Goal: Navigation & Orientation: Find specific page/section

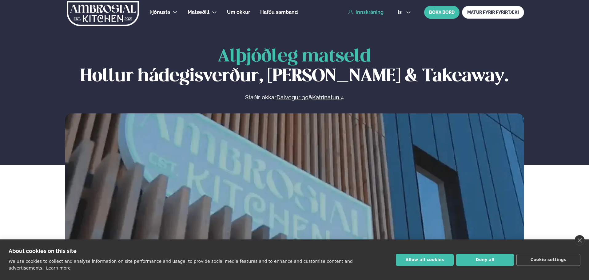
click at [365, 13] on link "Innskráning" at bounding box center [365, 13] width 35 height 6
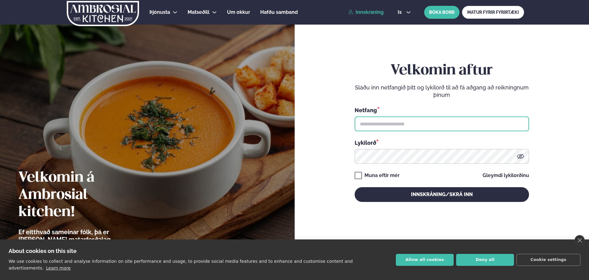
type input "**********"
click at [126, 18] on img at bounding box center [103, 13] width 74 height 25
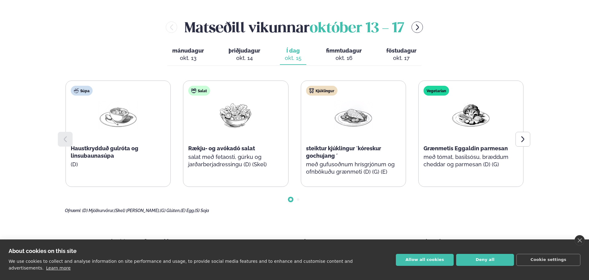
scroll to position [215, 0]
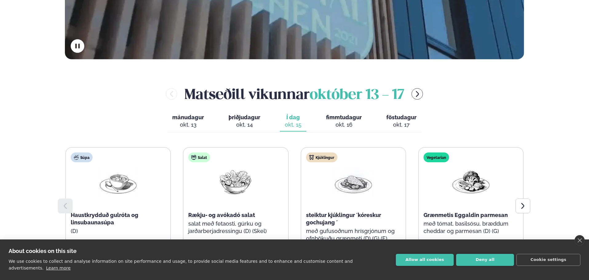
click at [410, 88] on div "[PERSON_NAME] [DATE] - [DATE]" at bounding box center [294, 94] width 459 height 20
click at [415, 96] on button "menu-btn-right" at bounding box center [417, 93] width 11 height 11
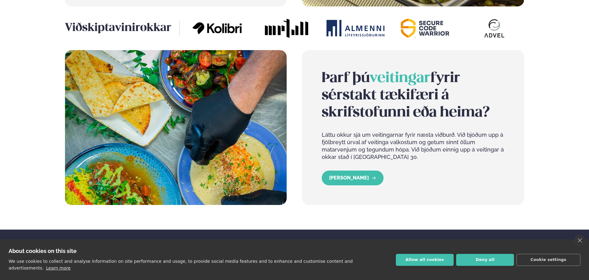
scroll to position [1104, 0]
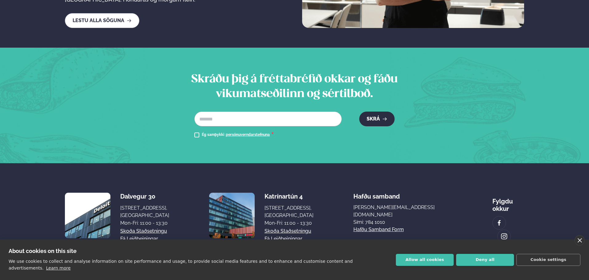
click at [580, 246] on link "close" at bounding box center [580, 240] width 10 height 10
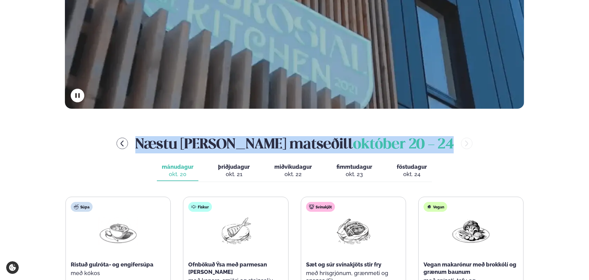
scroll to position [215, 0]
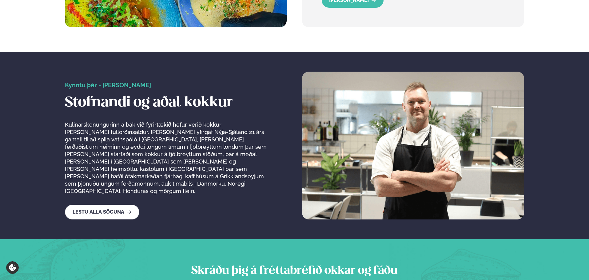
scroll to position [1104, 0]
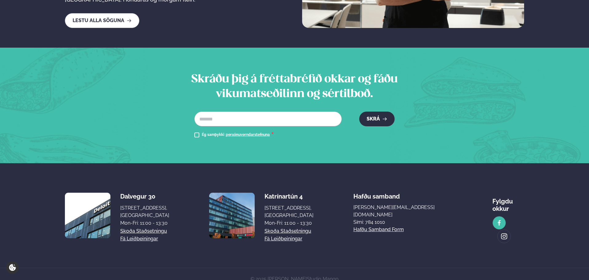
click at [496, 220] on img at bounding box center [499, 223] width 7 height 7
